Goal: Information Seeking & Learning: Learn about a topic

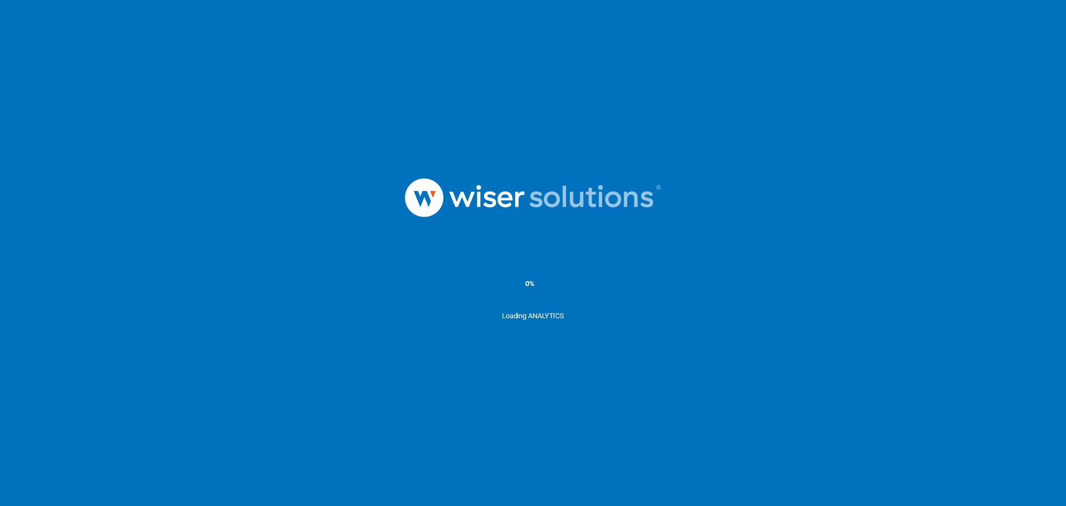
click at [723, 376] on ms-splash-screen "0% Loading ANALYTICS" at bounding box center [533, 253] width 1066 height 506
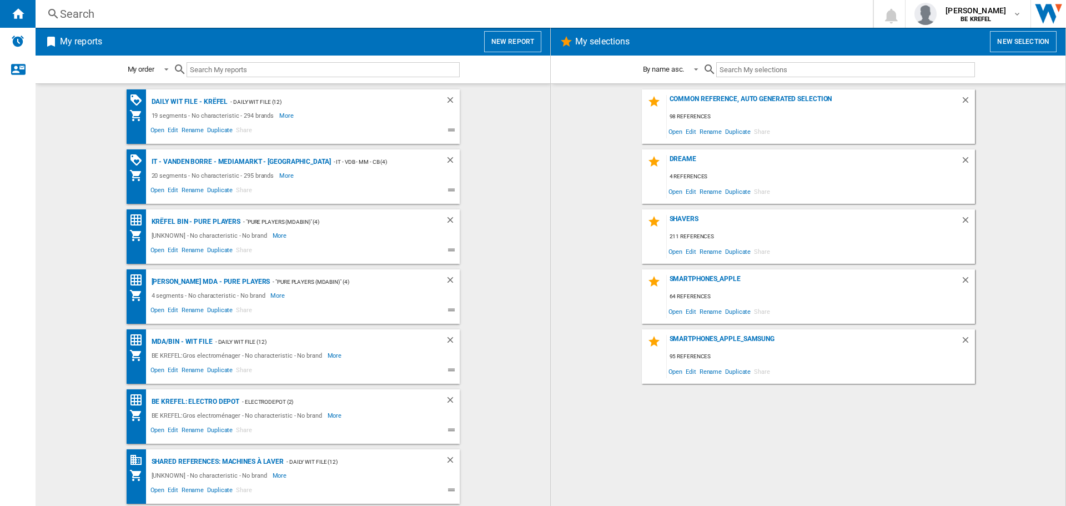
click at [66, 2] on div "Search Search 0 [PERSON_NAME] BE KREFEL BE KREFEL My settings Logout" at bounding box center [551, 14] width 1030 height 28
click at [79, 11] on div "Search" at bounding box center [452, 14] width 784 height 16
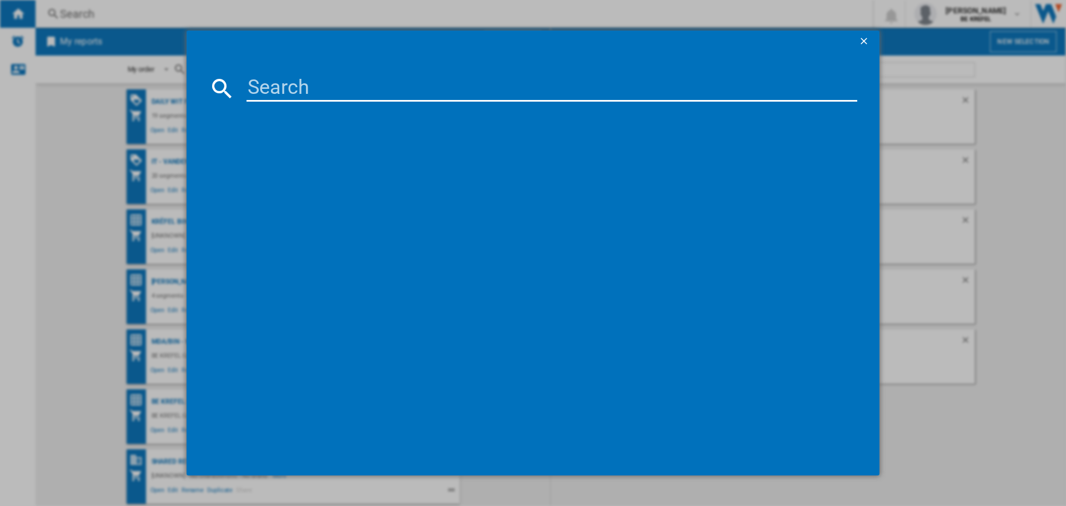
click at [360, 94] on input at bounding box center [551, 88] width 611 height 27
paste input "41010135"
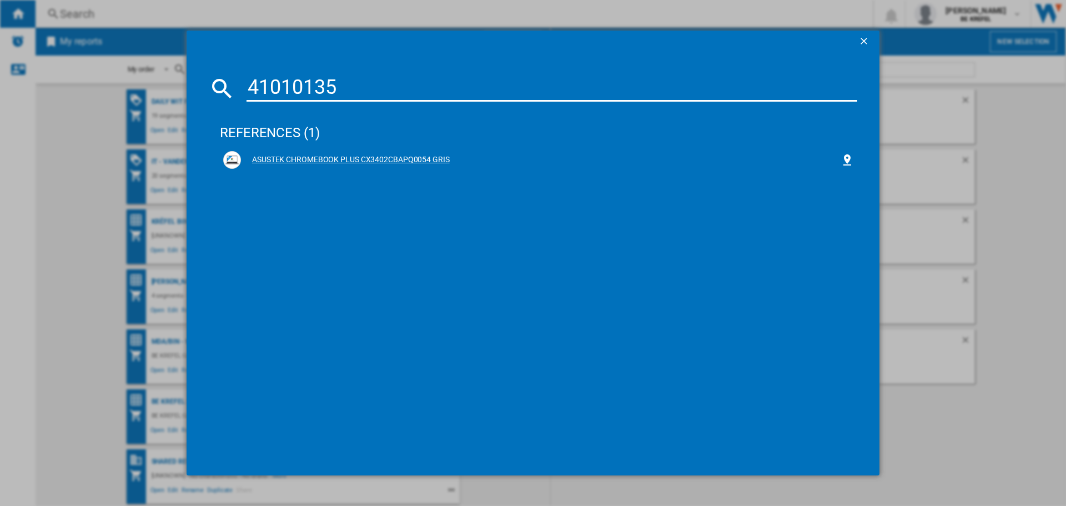
type input "41010135"
click at [317, 153] on div "ASUSTEK CHROMEBOOK PLUS CX3402CBAPQ0054 GRIS" at bounding box center [538, 160] width 631 height 18
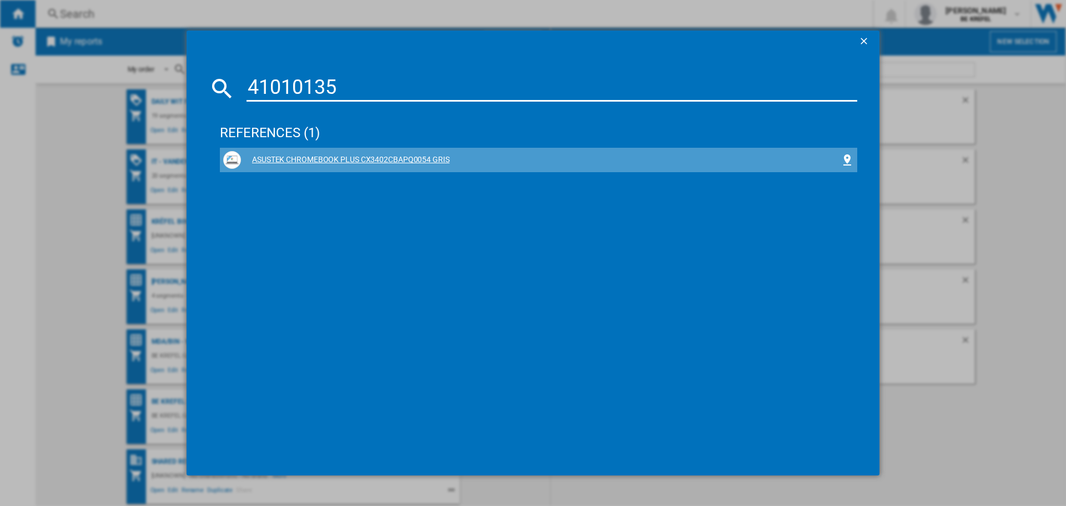
click at [427, 158] on div "ASUSTEK CHROMEBOOK PLUS CX3402CBAPQ0054 GRIS" at bounding box center [540, 159] width 599 height 11
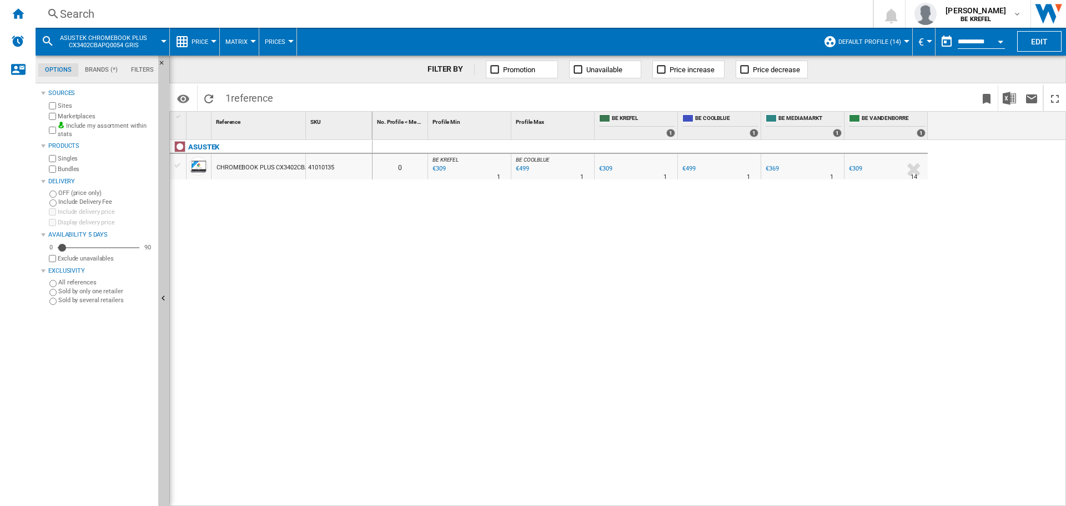
click at [202, 35] on button "Price" at bounding box center [202, 42] width 22 height 28
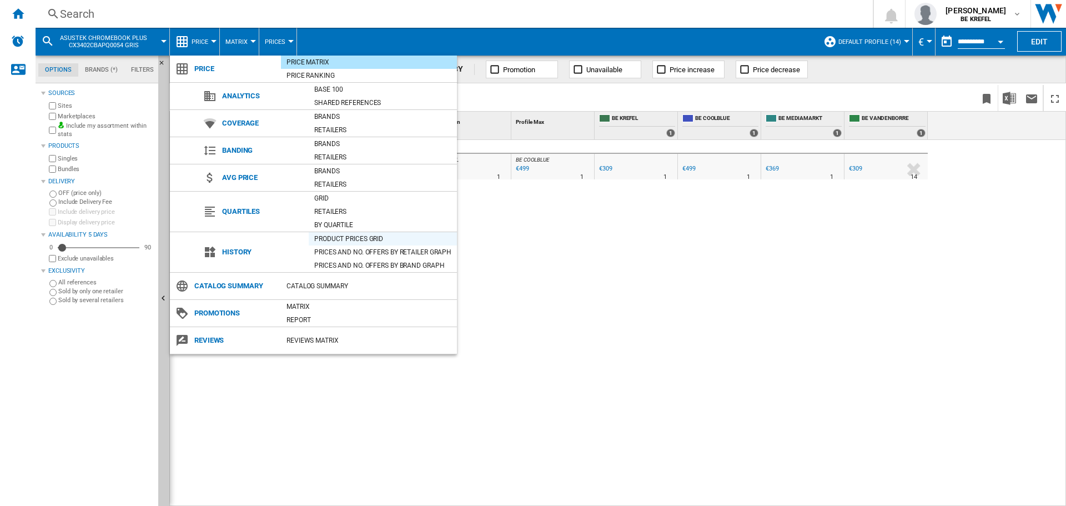
click at [337, 235] on div "Product prices grid" at bounding box center [383, 238] width 148 height 11
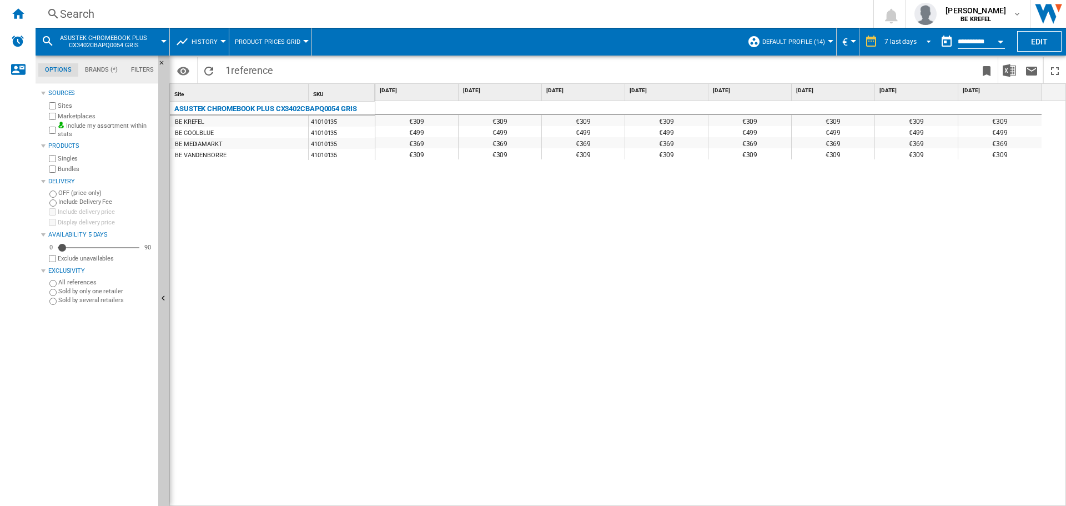
click at [897, 40] on div "7 last days" at bounding box center [900, 42] width 32 height 8
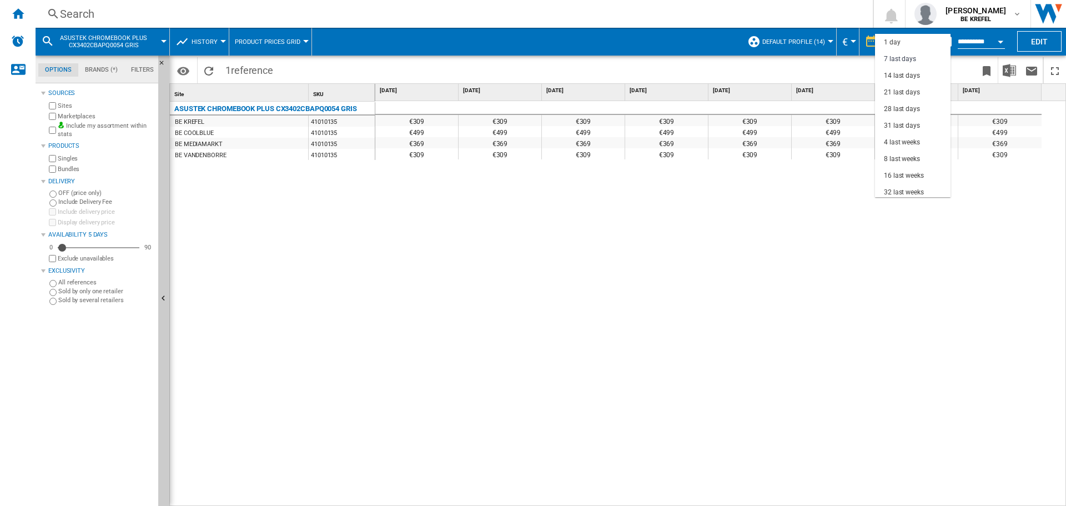
scroll to position [17, 0]
click at [906, 90] on div "28 last days" at bounding box center [902, 92] width 36 height 9
